Goal: Task Accomplishment & Management: Manage account settings

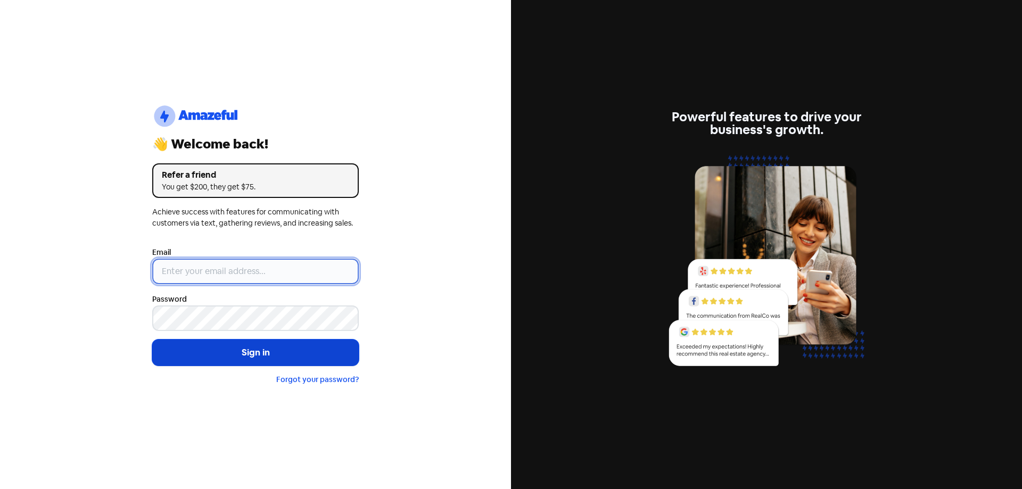
type input "[EMAIL_ADDRESS][DOMAIN_NAME]"
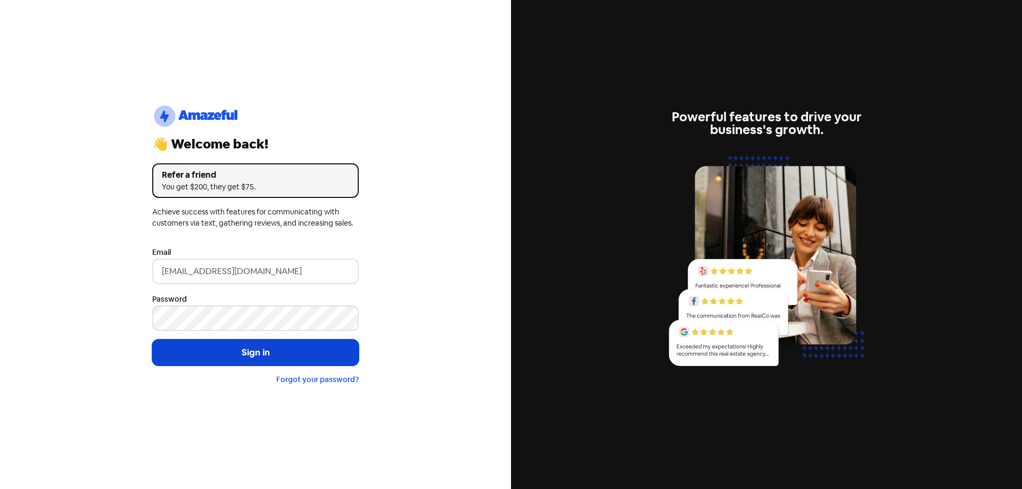
click at [248, 351] on button "Sign in" at bounding box center [255, 353] width 207 height 27
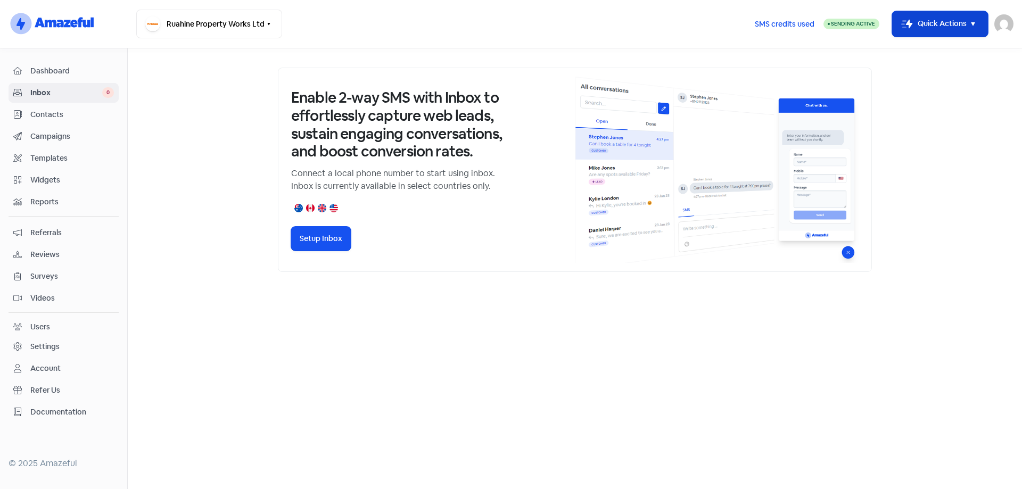
click at [976, 25] on icon "button" at bounding box center [973, 24] width 13 height 13
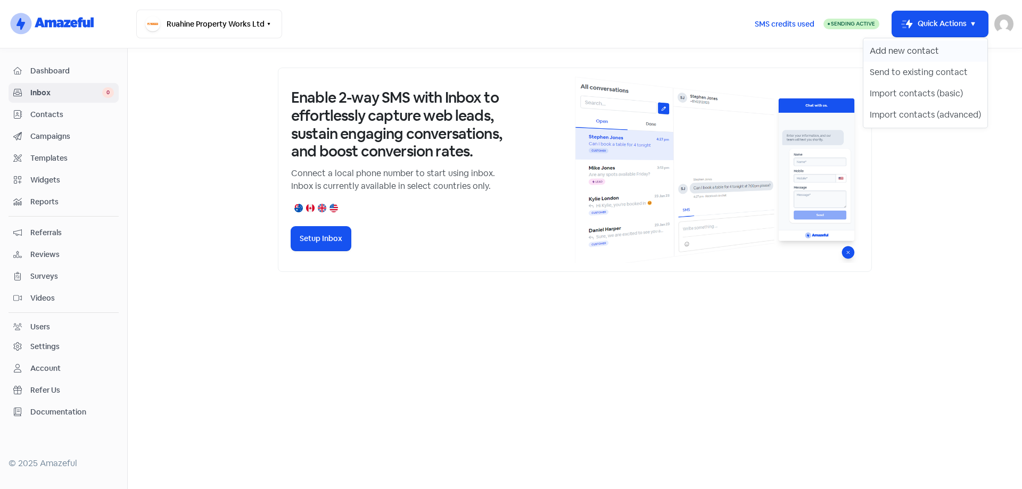
click at [944, 50] on button "Add new contact" at bounding box center [925, 50] width 124 height 21
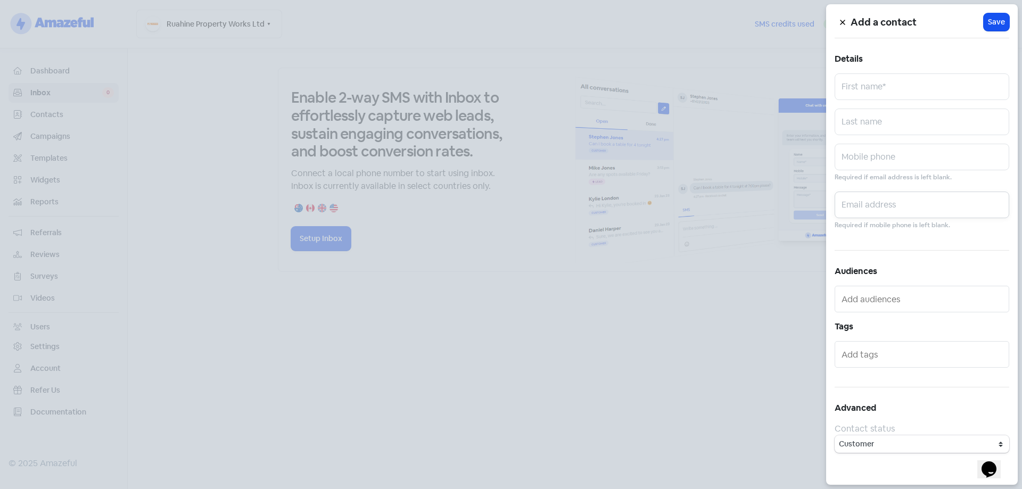
click at [858, 199] on input "text" at bounding box center [922, 205] width 175 height 27
paste input "r.geor@massey.ac.nz"
type input "r.geor@massey.ac.nz"
click at [867, 80] on input "text" at bounding box center [922, 86] width 175 height 27
type input "Ray"
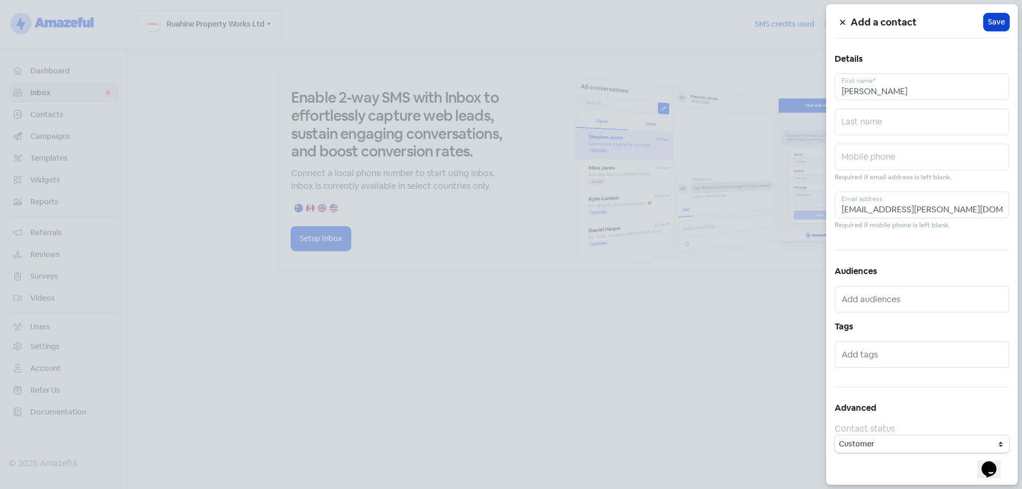
click at [997, 22] on span "Save" at bounding box center [996, 22] width 17 height 11
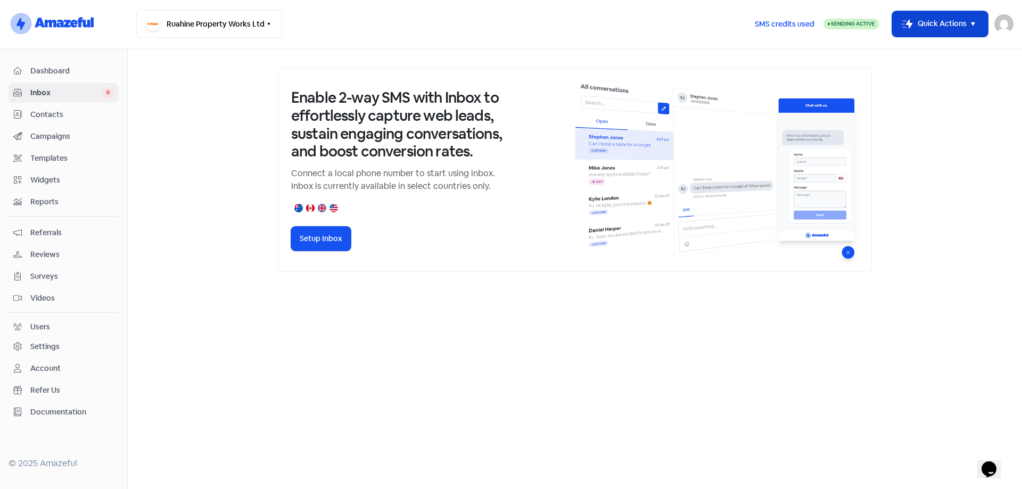
click at [971, 24] on icon "button" at bounding box center [973, 24] width 13 height 13
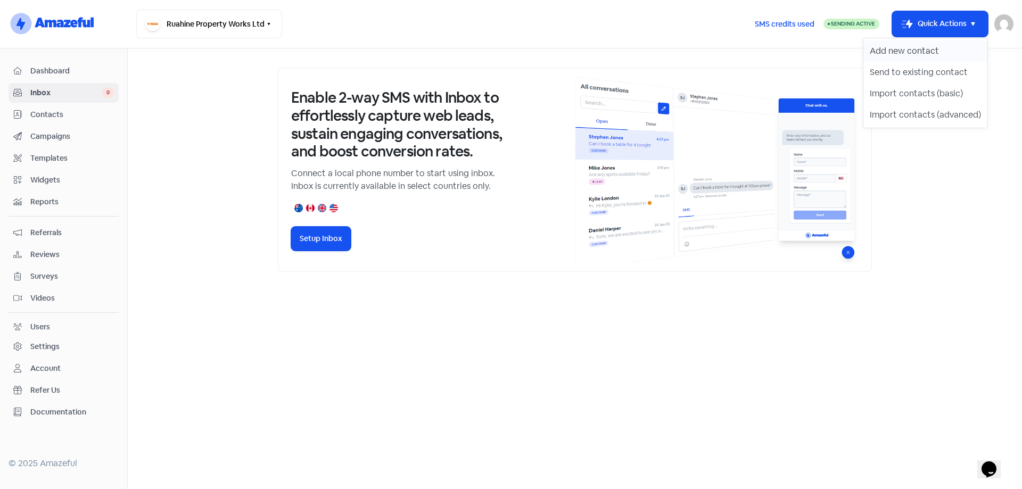
click at [947, 46] on button "Add new contact" at bounding box center [925, 50] width 124 height 21
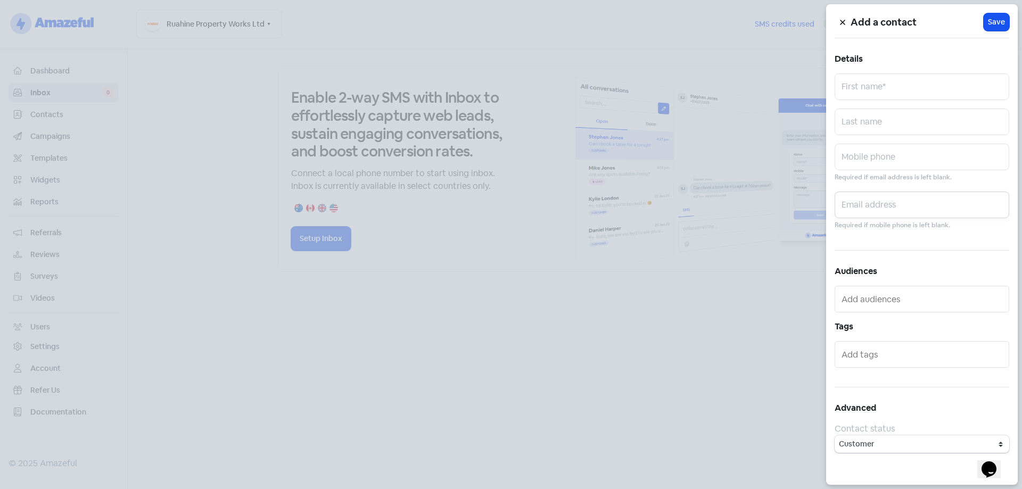
click at [871, 205] on input "text" at bounding box center [922, 205] width 175 height 27
paste input "jenniferdwallis@gmail.com"
type input "jenniferdwallis@gmail.com"
click at [894, 88] on input "text" at bounding box center [922, 86] width 175 height 27
type input "Jenny"
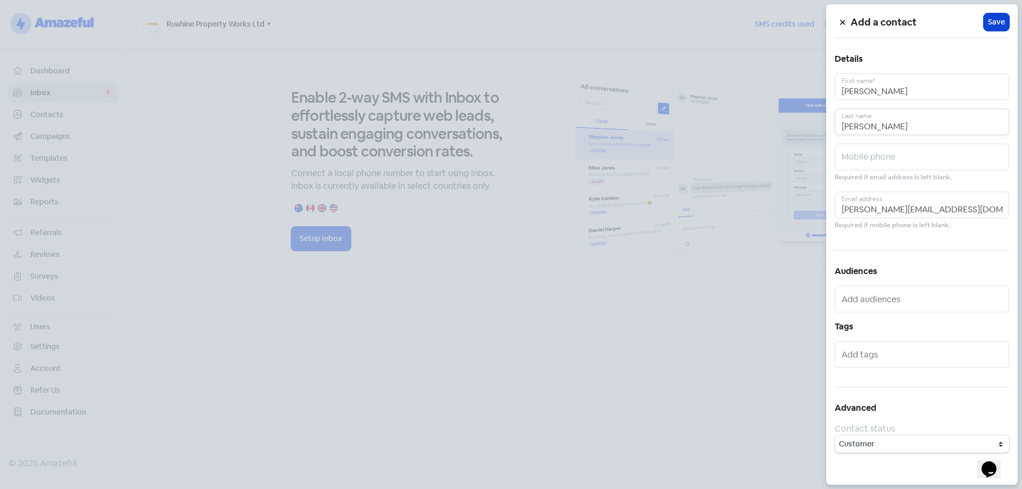
type input "Gilmore"
click at [1005, 24] on span "Save" at bounding box center [996, 22] width 17 height 11
